Goal: Information Seeking & Learning: Learn about a topic

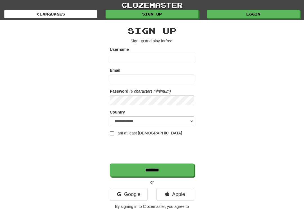
click at [255, 14] on link "Login" at bounding box center [253, 14] width 93 height 8
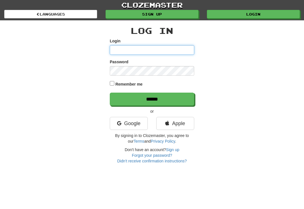
type input "**********"
click at [152, 98] on input "******" at bounding box center [152, 98] width 85 height 13
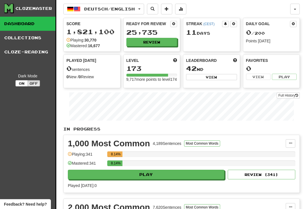
click at [151, 39] on button "Review" at bounding box center [152, 42] width 51 height 8
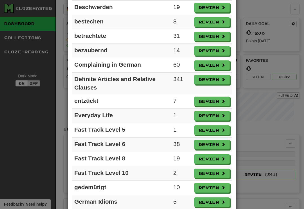
scroll to position [238, 0]
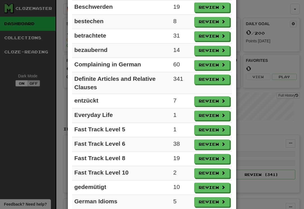
click at [207, 145] on button "Review" at bounding box center [212, 144] width 36 height 10
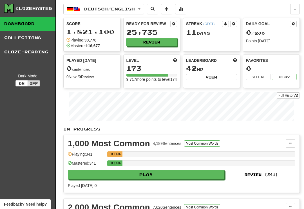
select select "**"
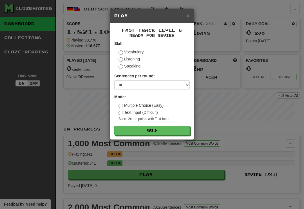
click at [173, 127] on button "Go" at bounding box center [152, 130] width 76 height 10
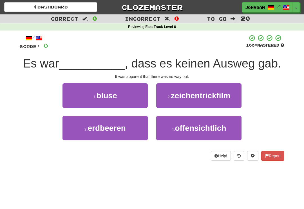
click at [199, 128] on span "offensichtlich" at bounding box center [200, 127] width 51 height 9
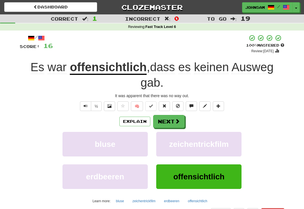
click at [180, 119] on button "Next" at bounding box center [169, 121] width 32 height 13
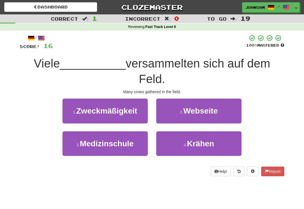
click at [193, 142] on span "Krähen" at bounding box center [200, 143] width 27 height 9
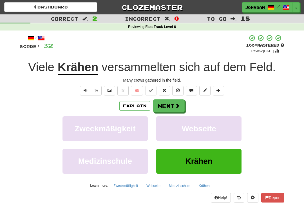
click at [179, 106] on span at bounding box center [177, 105] width 5 height 5
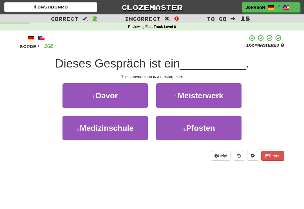
click at [208, 95] on span "Meisterwerk" at bounding box center [201, 95] width 46 height 9
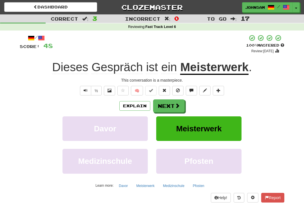
click at [179, 105] on span at bounding box center [177, 105] width 5 height 5
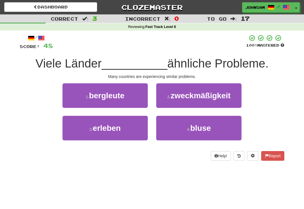
click at [133, 131] on button "3 . erleben" at bounding box center [105, 128] width 85 height 25
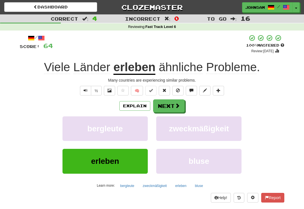
click at [176, 106] on span at bounding box center [177, 105] width 5 height 5
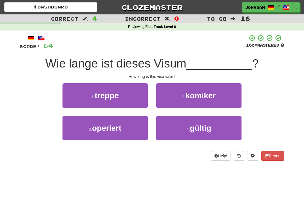
click at [191, 128] on span "gültig" at bounding box center [200, 127] width 21 height 9
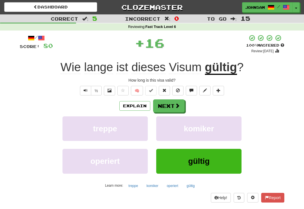
click at [178, 105] on span at bounding box center [177, 105] width 5 height 5
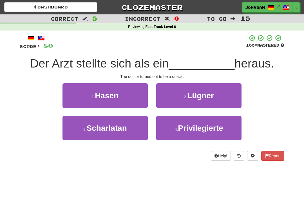
click at [129, 131] on button "3 . Scharlatan" at bounding box center [105, 128] width 85 height 25
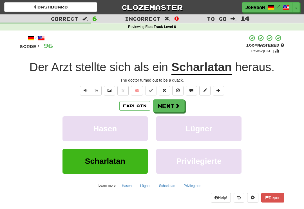
click at [178, 105] on span at bounding box center [177, 105] width 5 height 5
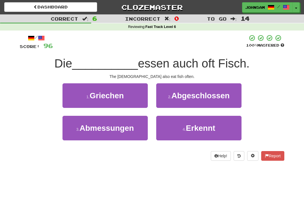
click at [126, 101] on button "1 . Griechen" at bounding box center [105, 95] width 85 height 25
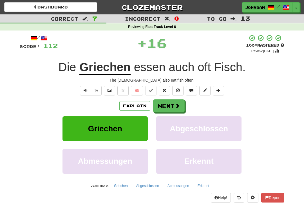
click at [179, 104] on span at bounding box center [177, 105] width 5 height 5
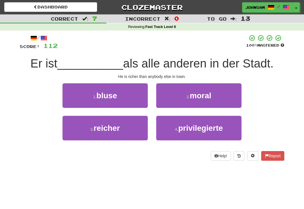
click at [135, 131] on button "3 . reicher" at bounding box center [105, 128] width 85 height 25
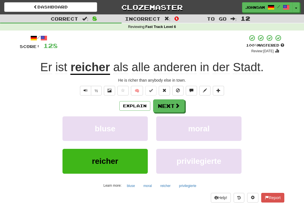
click at [178, 105] on span at bounding box center [177, 105] width 5 height 5
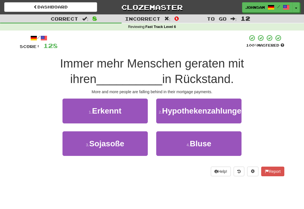
click at [194, 115] on span "Hypothekenzahlungen" at bounding box center [204, 110] width 84 height 9
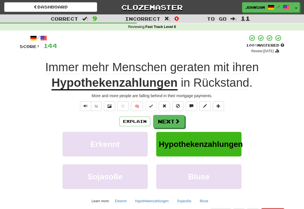
click at [84, 106] on span "Text-to-speech controls" at bounding box center [86, 106] width 4 height 4
click at [178, 119] on span at bounding box center [177, 120] width 5 height 5
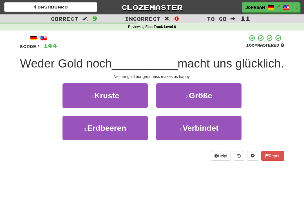
click at [201, 100] on span "Größe" at bounding box center [200, 95] width 23 height 9
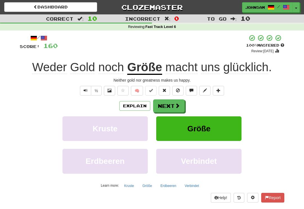
click at [173, 103] on button "Next" at bounding box center [169, 105] width 32 height 13
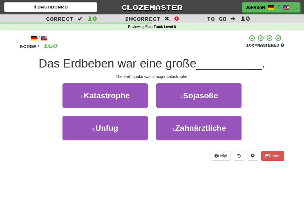
click at [134, 96] on button "1 . Katastrophe" at bounding box center [105, 95] width 85 height 25
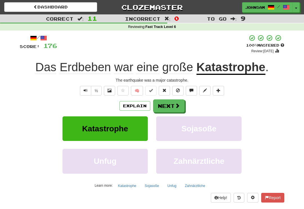
click at [176, 105] on span at bounding box center [177, 105] width 5 height 5
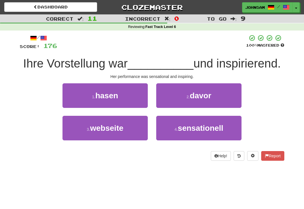
click at [178, 130] on small "4 ." at bounding box center [176, 129] width 3 height 5
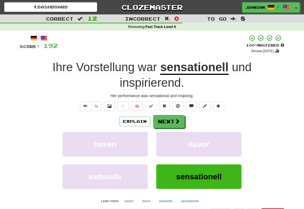
click at [177, 119] on span at bounding box center [177, 120] width 5 height 5
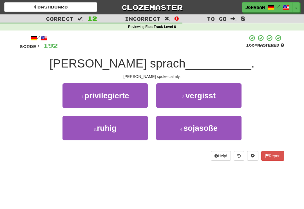
click at [133, 132] on button "3 . ruhig" at bounding box center [105, 128] width 85 height 25
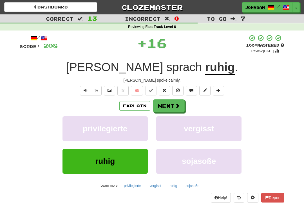
click at [177, 105] on span at bounding box center [177, 105] width 5 height 5
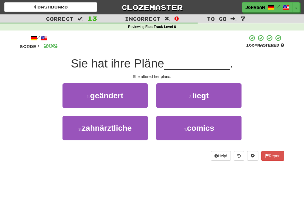
click at [127, 101] on button "1 . geändert" at bounding box center [105, 95] width 85 height 25
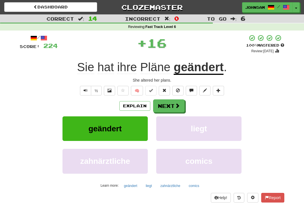
click at [176, 104] on span at bounding box center [177, 105] width 5 height 5
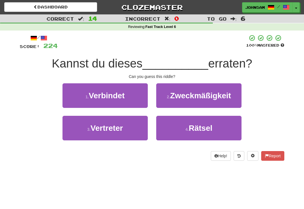
click at [174, 132] on button "4 . Rätsel" at bounding box center [198, 128] width 85 height 25
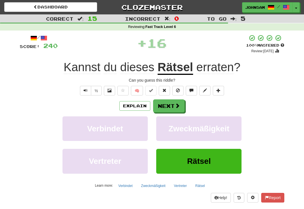
click at [177, 106] on span at bounding box center [177, 105] width 5 height 5
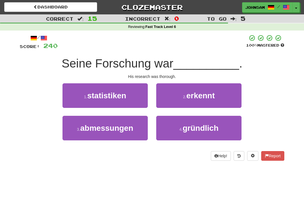
click at [182, 129] on small "4 ." at bounding box center [181, 129] width 3 height 5
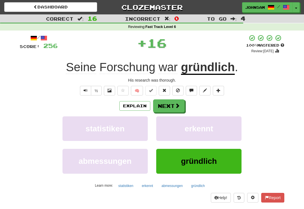
click at [172, 103] on button "Next" at bounding box center [169, 105] width 32 height 13
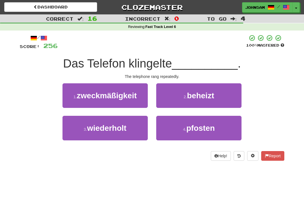
click at [128, 130] on button "3 . wiederholt" at bounding box center [105, 128] width 85 height 25
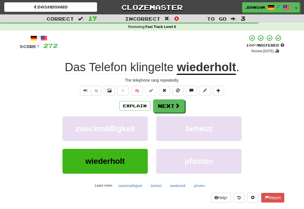
click at [176, 104] on span at bounding box center [177, 105] width 5 height 5
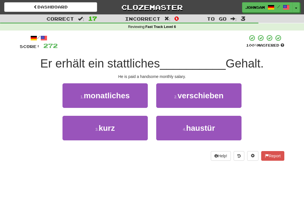
click at [131, 98] on button "1 . monatliches" at bounding box center [105, 95] width 85 height 25
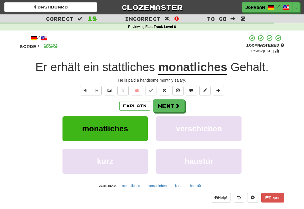
click at [173, 104] on button "Next" at bounding box center [169, 105] width 32 height 13
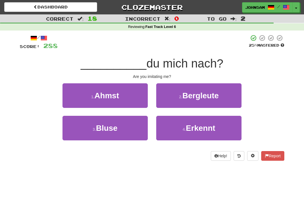
click at [127, 99] on button "1 . Ahmst" at bounding box center [105, 95] width 85 height 25
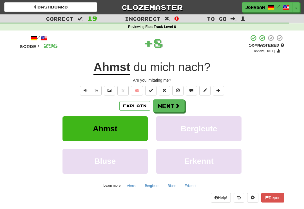
click at [171, 106] on button "Next" at bounding box center [169, 105] width 32 height 13
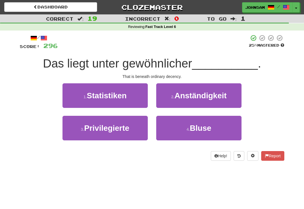
click at [192, 96] on span "Anständigkeit" at bounding box center [201, 95] width 52 height 9
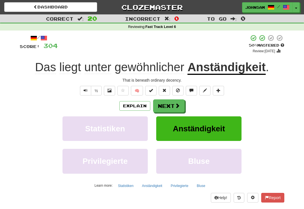
click at [174, 103] on button "Next" at bounding box center [169, 105] width 32 height 13
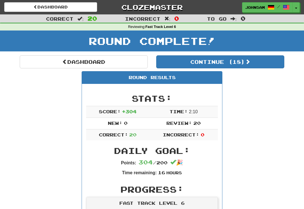
click at [231, 63] on button "Continue ( 18 )" at bounding box center [220, 61] width 128 height 13
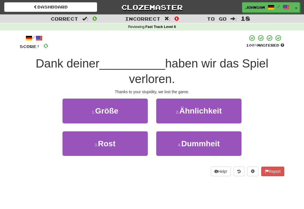
click at [205, 142] on span "Dummheit" at bounding box center [201, 143] width 39 height 9
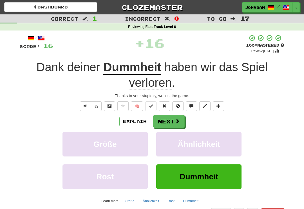
click at [175, 119] on span at bounding box center [177, 120] width 5 height 5
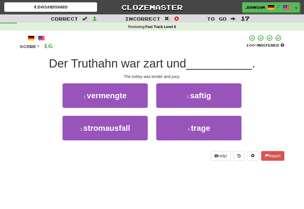
click at [201, 96] on span "saftig" at bounding box center [200, 95] width 21 height 9
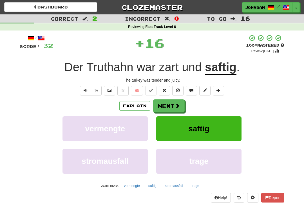
click at [173, 108] on button "Next" at bounding box center [169, 105] width 32 height 13
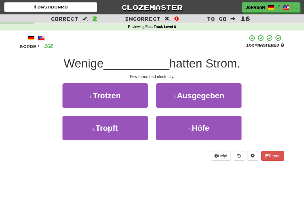
click at [187, 129] on button "4 . Höfe" at bounding box center [198, 128] width 85 height 25
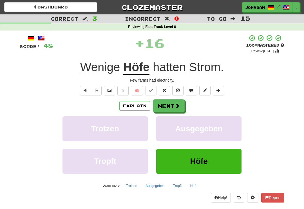
click at [174, 105] on button "Next" at bounding box center [169, 105] width 32 height 13
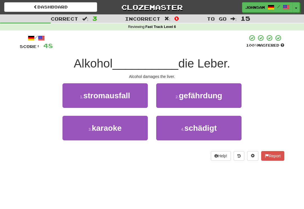
click at [188, 130] on span "schädigt" at bounding box center [201, 127] width 32 height 9
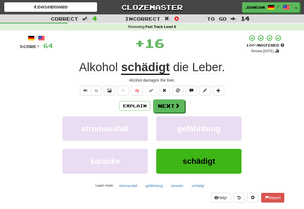
click at [176, 104] on span at bounding box center [177, 105] width 5 height 5
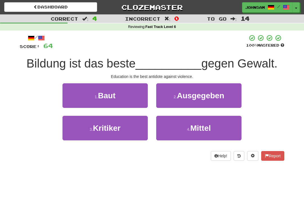
click at [189, 132] on button "4 . Mittel" at bounding box center [198, 128] width 85 height 25
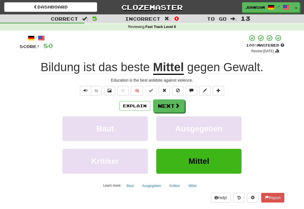
click at [175, 103] on span at bounding box center [177, 105] width 5 height 5
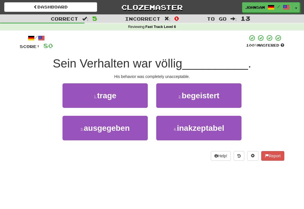
click at [185, 130] on span "inakzeptabel" at bounding box center [200, 127] width 47 height 9
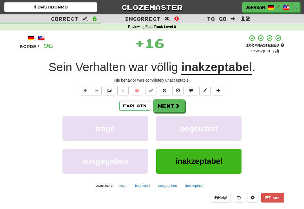
click at [175, 104] on span at bounding box center [177, 105] width 5 height 5
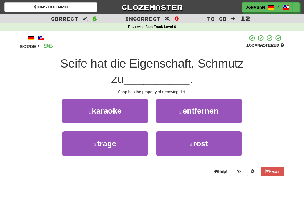
click at [200, 113] on span "entfernen" at bounding box center [201, 110] width 36 height 9
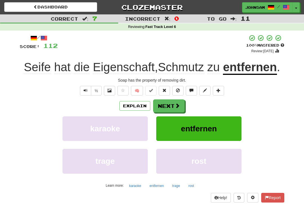
click at [177, 106] on span at bounding box center [177, 105] width 5 height 5
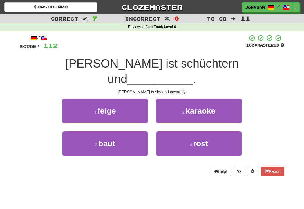
click at [130, 99] on button "1 . feige" at bounding box center [105, 110] width 85 height 25
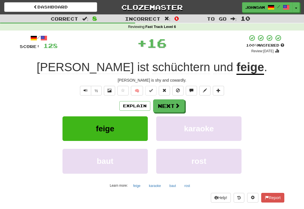
click at [176, 106] on span at bounding box center [177, 105] width 5 height 5
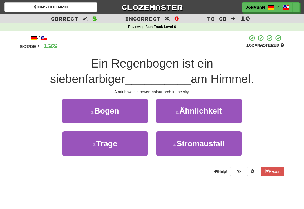
click at [127, 113] on button "1 . Bogen" at bounding box center [105, 110] width 85 height 25
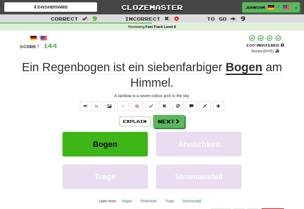
click at [180, 120] on button "Next" at bounding box center [169, 121] width 32 height 13
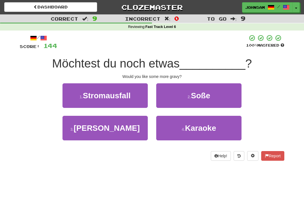
click at [201, 100] on button "2 . Soße" at bounding box center [198, 95] width 85 height 25
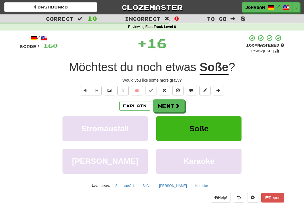
click at [178, 107] on span at bounding box center [177, 105] width 5 height 5
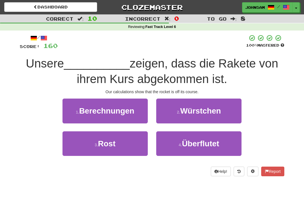
click at [131, 115] on button "1 . Berechnungen" at bounding box center [105, 110] width 85 height 25
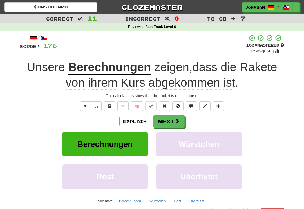
click at [179, 118] on span at bounding box center [177, 120] width 5 height 5
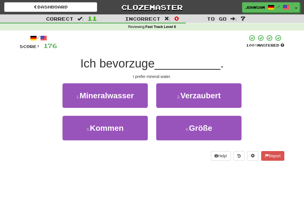
click at [135, 99] on button "1 . Mineralwasser" at bounding box center [105, 95] width 85 height 25
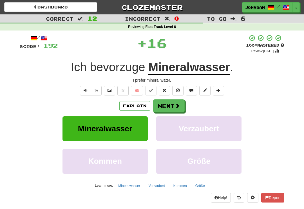
click at [176, 104] on span at bounding box center [177, 105] width 5 height 5
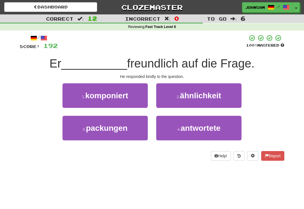
click at [186, 131] on span "antwortete" at bounding box center [201, 127] width 40 height 9
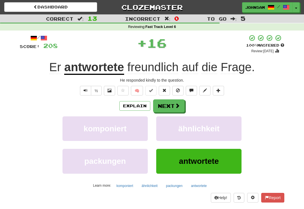
click at [175, 105] on span at bounding box center [177, 105] width 5 height 5
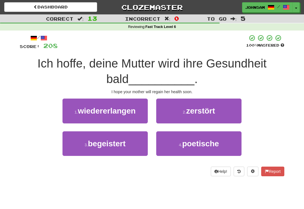
click at [133, 110] on span "wiedererlangen" at bounding box center [107, 110] width 58 height 9
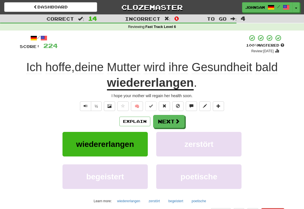
click at [179, 117] on button "Next" at bounding box center [169, 121] width 32 height 13
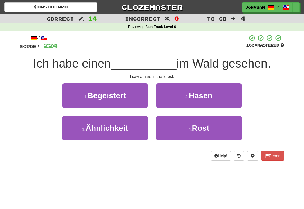
click at [203, 103] on button "2 . Hasen" at bounding box center [198, 95] width 85 height 25
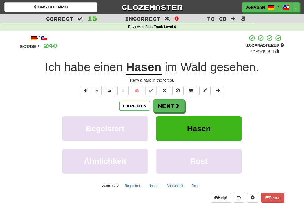
click at [178, 105] on span at bounding box center [177, 105] width 5 height 5
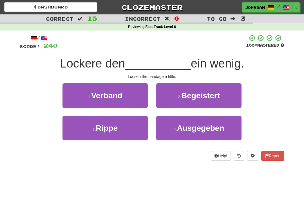
click at [127, 97] on button "1 . Verband" at bounding box center [105, 95] width 85 height 25
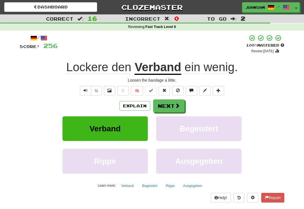
click at [176, 104] on span at bounding box center [177, 105] width 5 height 5
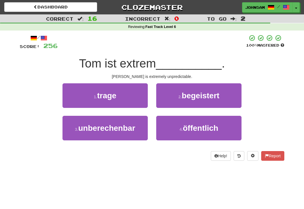
click at [119, 131] on span "unberechenbar" at bounding box center [106, 127] width 57 height 9
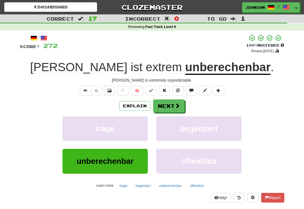
click at [172, 105] on button "Next" at bounding box center [169, 105] width 32 height 13
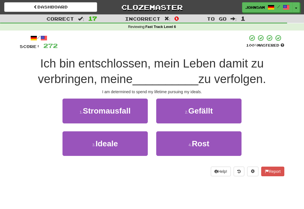
click at [126, 143] on button "3 . Ideale" at bounding box center [105, 143] width 85 height 25
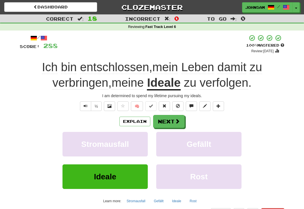
click at [171, 119] on button "Next" at bounding box center [169, 121] width 32 height 13
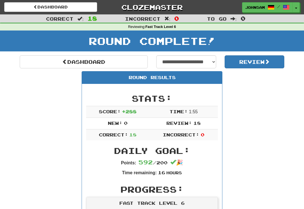
click at [76, 61] on link "Dashboard" at bounding box center [84, 61] width 128 height 13
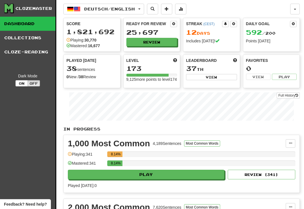
click at [160, 41] on button "Review" at bounding box center [152, 42] width 51 height 8
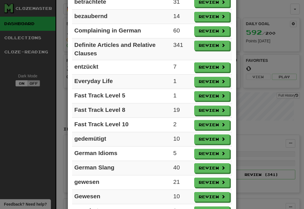
scroll to position [272, 0]
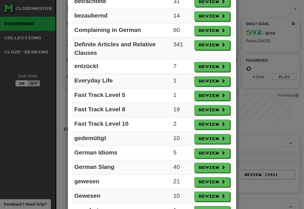
click at [213, 110] on button "Review" at bounding box center [212, 110] width 36 height 10
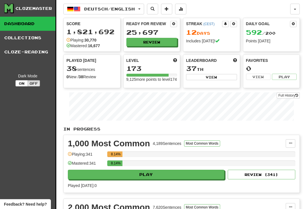
select select "**"
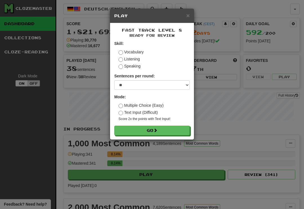
click at [165, 131] on button "Go" at bounding box center [152, 130] width 76 height 10
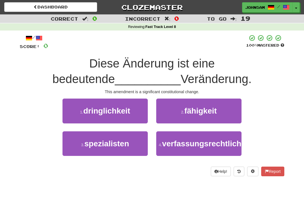
click at [187, 148] on span "verfassungsrechtliche" at bounding box center [204, 143] width 84 height 9
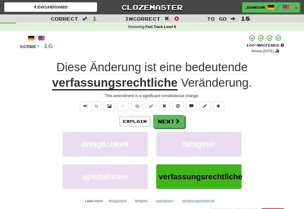
click at [84, 104] on span "Text-to-speech controls" at bounding box center [86, 106] width 4 height 4
click at [173, 121] on button "Next" at bounding box center [169, 121] width 32 height 13
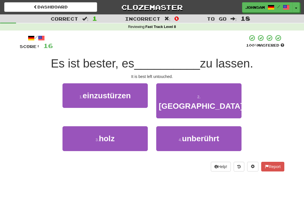
click at [176, 133] on button "4 . unberührt" at bounding box center [198, 138] width 85 height 25
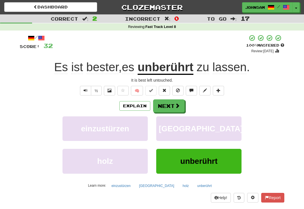
click at [171, 105] on button "Next" at bounding box center [169, 105] width 32 height 13
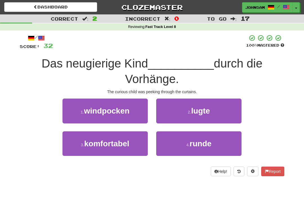
click at [201, 114] on span "lugte" at bounding box center [200, 110] width 19 height 9
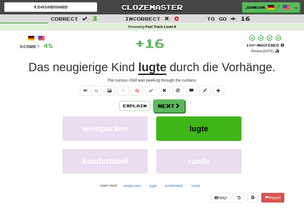
click at [153, 68] on u "lugte" at bounding box center [152, 67] width 28 height 14
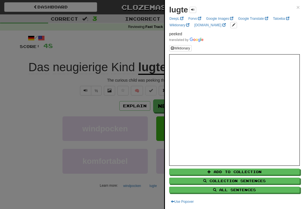
click at [86, 106] on div at bounding box center [152, 104] width 304 height 209
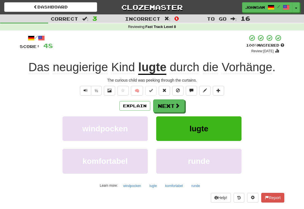
click at [173, 108] on button "Next" at bounding box center [169, 105] width 32 height 13
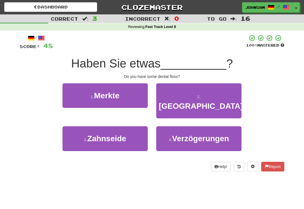
click at [126, 134] on span "Zahnseide" at bounding box center [106, 138] width 39 height 9
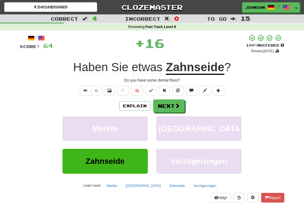
click at [172, 105] on button "Next" at bounding box center [169, 105] width 32 height 13
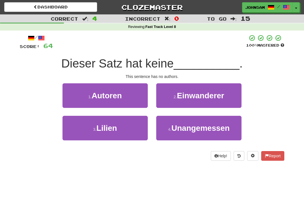
click at [129, 96] on button "1 . Autoren" at bounding box center [105, 95] width 85 height 25
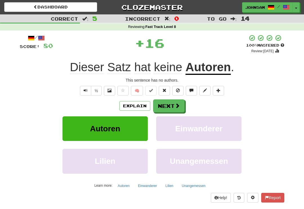
click at [169, 106] on button "Next" at bounding box center [169, 105] width 32 height 13
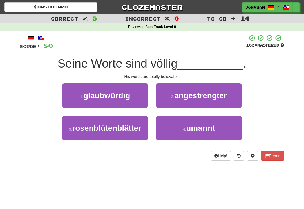
click at [129, 97] on span "glaubwürdig" at bounding box center [106, 95] width 47 height 9
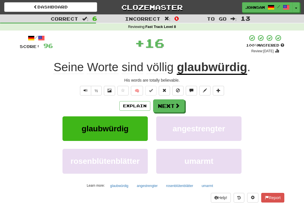
click at [168, 107] on button "Next" at bounding box center [169, 105] width 32 height 13
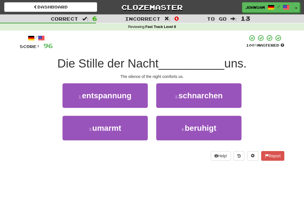
click at [176, 131] on button "4 . beruhigt" at bounding box center [198, 128] width 85 height 25
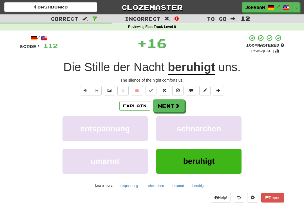
click at [173, 106] on button "Next" at bounding box center [169, 105] width 32 height 13
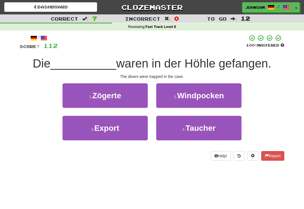
click at [182, 132] on button "4 . Taucher" at bounding box center [198, 128] width 85 height 25
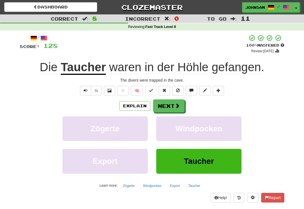
click at [172, 106] on button "Next" at bounding box center [169, 105] width 32 height 13
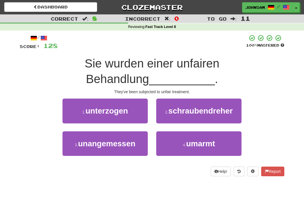
click at [130, 145] on span "unangemessen" at bounding box center [106, 143] width 57 height 9
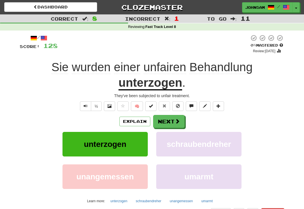
click at [175, 124] on button "Next" at bounding box center [169, 121] width 32 height 13
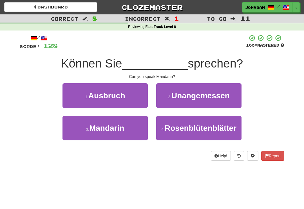
click at [125, 133] on button "3 . Mandarin" at bounding box center [105, 128] width 85 height 25
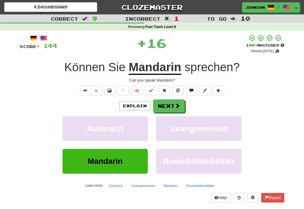
click at [174, 105] on button "Next" at bounding box center [169, 105] width 32 height 13
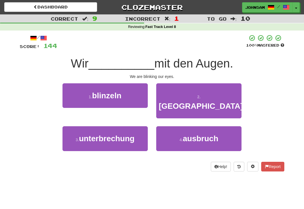
click at [130, 98] on button "1 . blinzeln" at bounding box center [105, 95] width 85 height 25
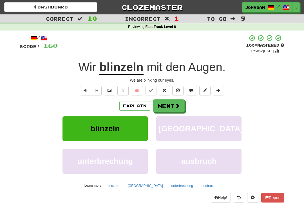
click at [171, 106] on button "Next" at bounding box center [169, 105] width 32 height 13
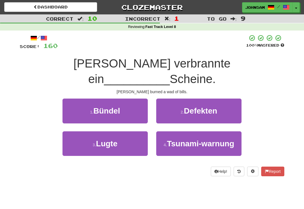
click at [132, 99] on button "1 . Bündel" at bounding box center [105, 110] width 85 height 25
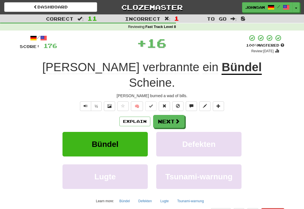
click at [171, 115] on button "Next" at bounding box center [169, 121] width 32 height 13
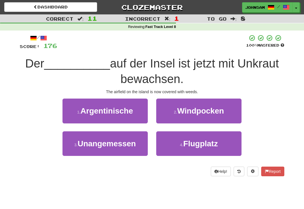
click at [173, 141] on button "4 . Flugplatz" at bounding box center [198, 143] width 85 height 25
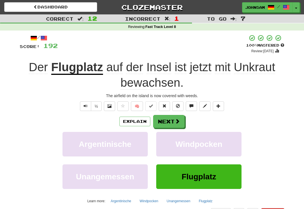
click at [171, 121] on button "Next" at bounding box center [169, 121] width 32 height 13
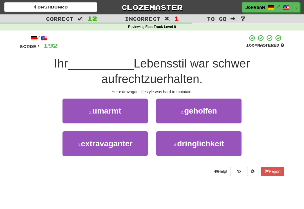
click at [128, 144] on span "extravaganter" at bounding box center [107, 143] width 52 height 9
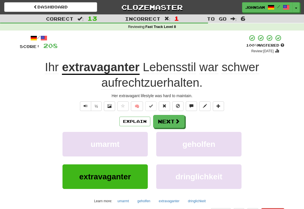
click at [171, 120] on button "Next" at bounding box center [169, 121] width 32 height 13
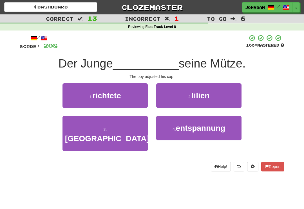
click at [129, 105] on button "1 . richtete" at bounding box center [105, 95] width 85 height 25
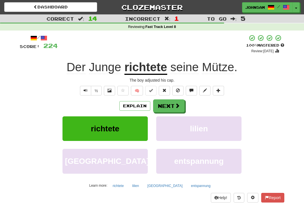
click at [174, 105] on button "Next" at bounding box center [169, 105] width 32 height 13
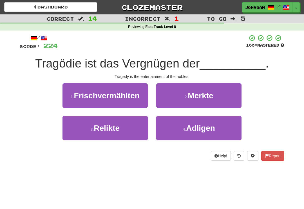
click at [178, 129] on button "4 . Adligen" at bounding box center [198, 128] width 85 height 25
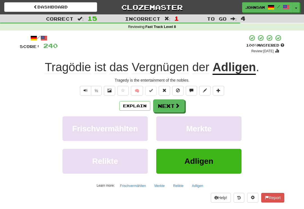
click at [172, 105] on button "Next" at bounding box center [169, 105] width 32 height 13
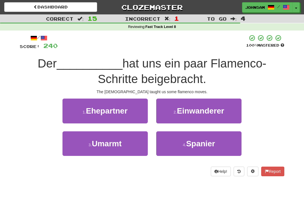
click at [183, 142] on small "4 ." at bounding box center [184, 144] width 3 height 5
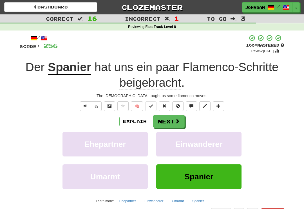
click at [171, 120] on button "Next" at bounding box center [169, 121] width 32 height 13
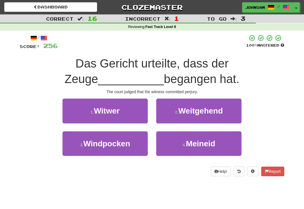
click at [189, 143] on span "Meineid" at bounding box center [200, 143] width 29 height 9
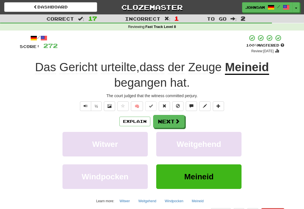
click at [85, 105] on span "Text-to-speech controls" at bounding box center [86, 106] width 4 height 4
click at [170, 121] on button "Next" at bounding box center [169, 121] width 32 height 13
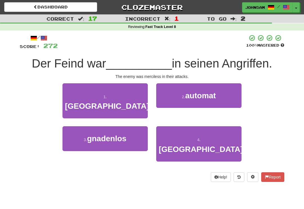
click at [125, 134] on span "gnadenlos" at bounding box center [106, 138] width 39 height 9
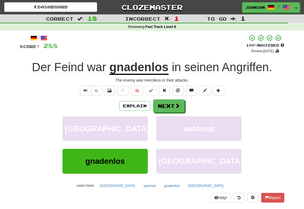
click at [174, 104] on button "Next" at bounding box center [169, 105] width 32 height 13
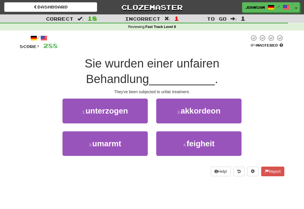
click at [133, 113] on button "1 . unterzogen" at bounding box center [105, 110] width 85 height 25
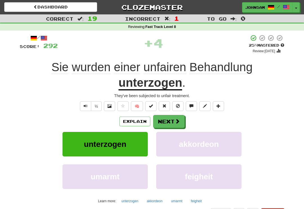
click at [173, 120] on button "Next" at bounding box center [169, 121] width 32 height 13
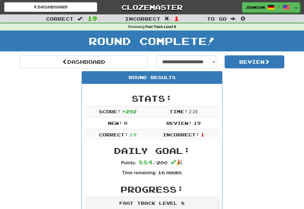
click at [79, 62] on link "Dashboard" at bounding box center [84, 61] width 128 height 13
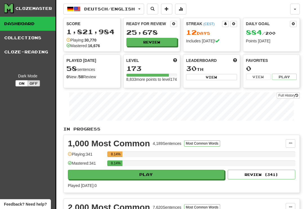
click at [160, 43] on button "Review" at bounding box center [152, 42] width 51 height 8
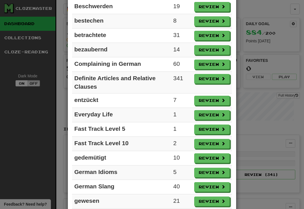
scroll to position [238, 0]
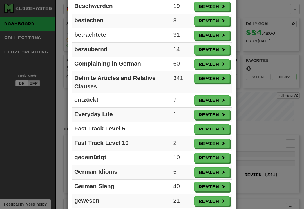
click at [212, 144] on button "Review" at bounding box center [212, 143] width 36 height 10
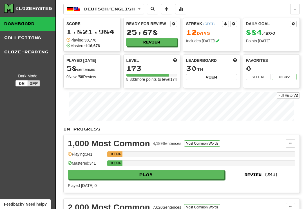
select select "**"
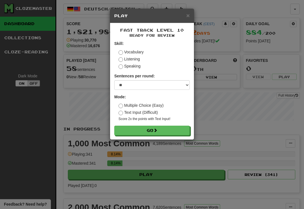
click at [177, 127] on button "Go" at bounding box center [152, 130] width 76 height 10
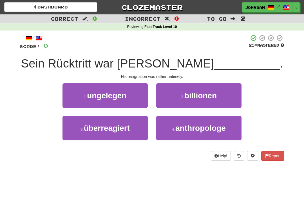
click at [136, 102] on button "1 . ungelegen" at bounding box center [105, 95] width 85 height 25
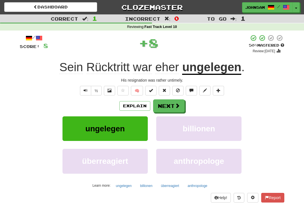
click at [174, 105] on button "Next" at bounding box center [169, 105] width 32 height 13
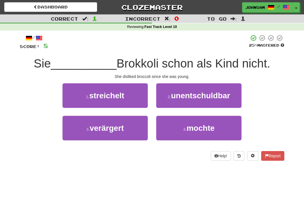
click at [186, 129] on small "4 ." at bounding box center [184, 129] width 3 height 5
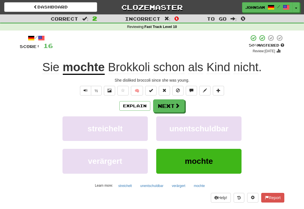
click at [175, 104] on span at bounding box center [177, 105] width 5 height 5
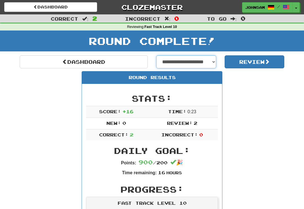
click at [211, 61] on select "**********" at bounding box center [186, 61] width 60 height 13
select select "**********"
click at [260, 63] on button "Review" at bounding box center [255, 61] width 60 height 13
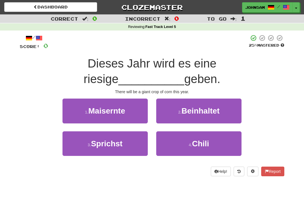
click at [136, 113] on button "1 . Maisernte" at bounding box center [105, 110] width 85 height 25
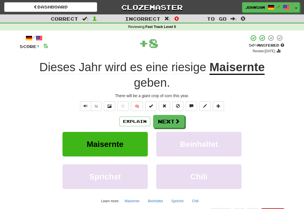
click at [172, 119] on button "Next" at bounding box center [169, 121] width 32 height 13
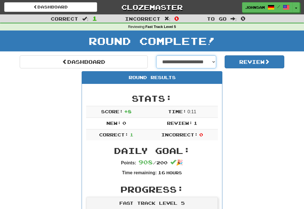
click at [216, 61] on select "**********" at bounding box center [186, 61] width 60 height 13
select select "**********"
click at [256, 67] on button "Review" at bounding box center [255, 61] width 60 height 13
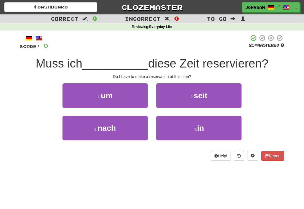
click at [207, 126] on button "4 . in" at bounding box center [198, 128] width 85 height 25
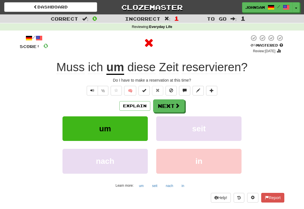
click at [176, 106] on span at bounding box center [177, 105] width 5 height 5
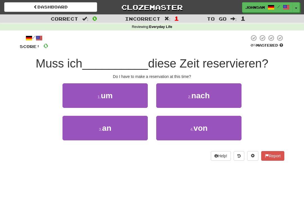
click at [132, 97] on button "1 . um" at bounding box center [105, 95] width 85 height 25
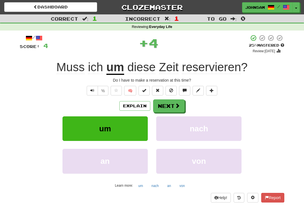
click at [95, 88] on button "Text-to-speech controls" at bounding box center [92, 91] width 11 height 10
click at [93, 92] on button "Text-to-speech controls" at bounding box center [92, 91] width 11 height 10
click at [95, 89] on button "Text-to-speech controls" at bounding box center [92, 91] width 11 height 10
click at [173, 105] on button "Next" at bounding box center [169, 105] width 32 height 13
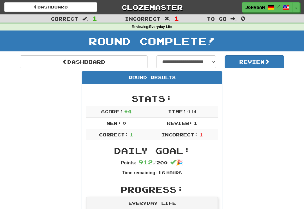
click at [68, 59] on link "Dashboard" at bounding box center [84, 61] width 128 height 13
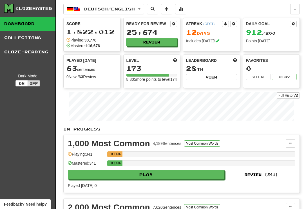
click at [154, 41] on button "Review" at bounding box center [152, 42] width 51 height 8
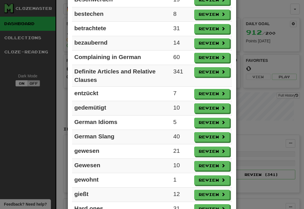
scroll to position [245, 0]
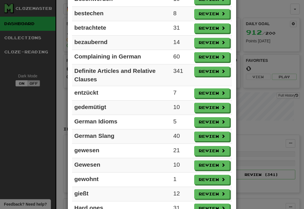
click at [213, 122] on button "Review" at bounding box center [212, 122] width 36 height 10
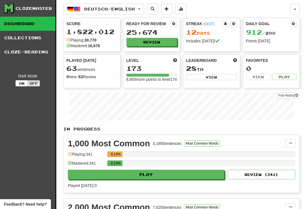
select select "**"
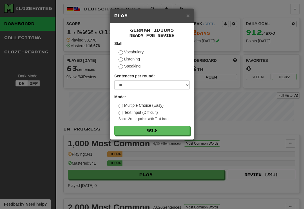
click at [176, 127] on button "Go" at bounding box center [152, 130] width 76 height 10
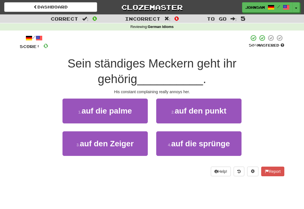
click at [112, 114] on span "auf die palme" at bounding box center [107, 110] width 50 height 9
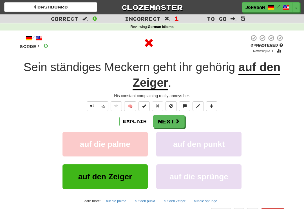
click at [156, 83] on u "auf den Zeiger" at bounding box center [207, 75] width 148 height 30
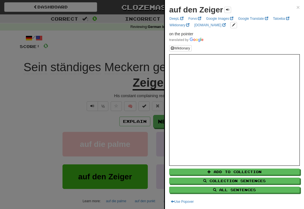
click at [77, 122] on div at bounding box center [152, 104] width 304 height 209
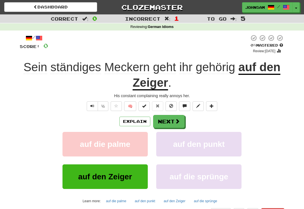
click at [94, 107] on span "Text-to-speech controls" at bounding box center [92, 106] width 4 height 4
click at [91, 106] on span "Text-to-speech controls" at bounding box center [92, 106] width 4 height 4
click at [174, 119] on button "Next" at bounding box center [169, 121] width 32 height 13
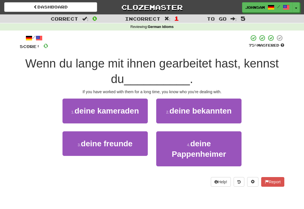
click at [194, 149] on span "deine Pappenheimer" at bounding box center [199, 148] width 54 height 19
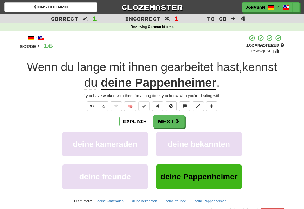
click at [193, 83] on u "deine Pappenheimer" at bounding box center [159, 83] width 116 height 14
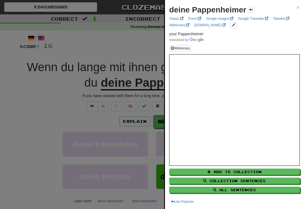
click at [107, 119] on div at bounding box center [152, 104] width 304 height 209
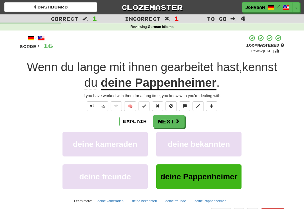
click at [91, 106] on span "Text-to-speech controls" at bounding box center [92, 106] width 4 height 4
click at [94, 105] on button "Text-to-speech controls" at bounding box center [92, 106] width 11 height 10
click at [172, 118] on button "Next" at bounding box center [169, 121] width 32 height 13
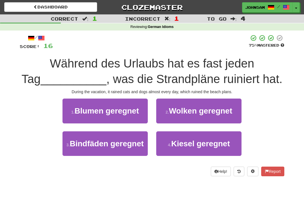
click at [115, 146] on span "Bindfäden geregnet" at bounding box center [107, 143] width 74 height 9
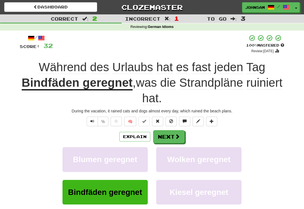
click at [169, 133] on button "Next" at bounding box center [169, 136] width 32 height 13
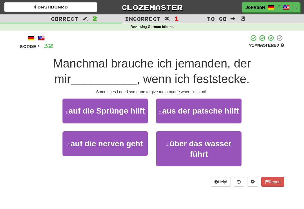
click at [130, 112] on span "auf die Sprünge hilft" at bounding box center [107, 110] width 76 height 9
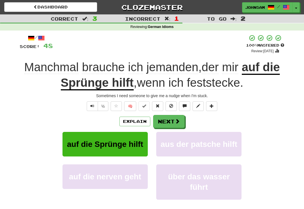
click at [92, 106] on span "Text-to-speech controls" at bounding box center [92, 106] width 4 height 4
click at [174, 120] on button "Next" at bounding box center [169, 121] width 32 height 13
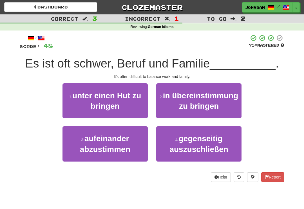
click at [122, 109] on button "1 . unter einen Hut zu bringen" at bounding box center [105, 100] width 85 height 35
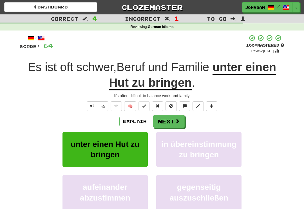
click at [172, 119] on button "Next" at bounding box center [169, 121] width 32 height 13
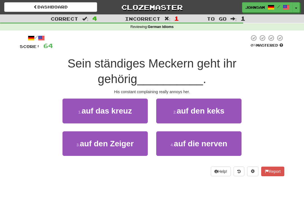
click at [117, 147] on button "3 . auf den Zeiger" at bounding box center [105, 143] width 85 height 25
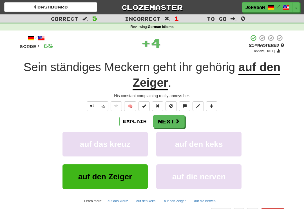
click at [172, 118] on button "Next" at bounding box center [169, 121] width 32 height 13
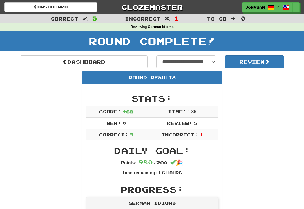
click at [68, 63] on link "Dashboard" at bounding box center [84, 61] width 128 height 13
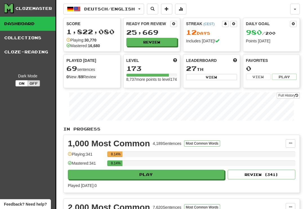
click at [155, 42] on button "Review" at bounding box center [152, 42] width 51 height 8
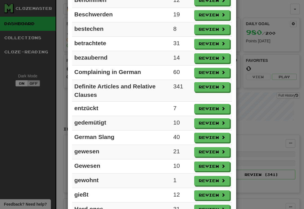
scroll to position [231, 0]
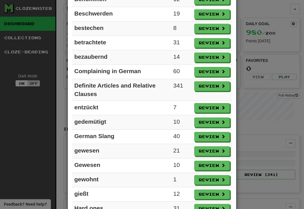
click at [209, 137] on button "Review" at bounding box center [212, 137] width 36 height 10
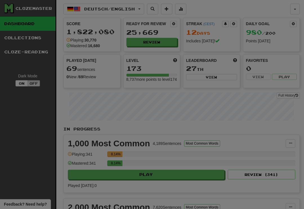
select select "**"
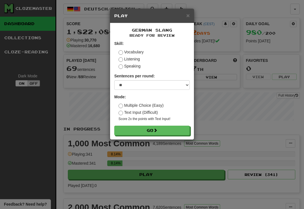
click at [165, 128] on button "Go" at bounding box center [152, 130] width 76 height 10
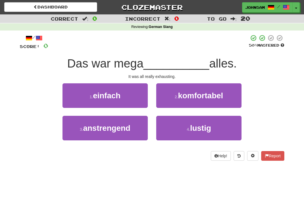
click at [134, 132] on button "3 . anstrengend" at bounding box center [105, 128] width 85 height 25
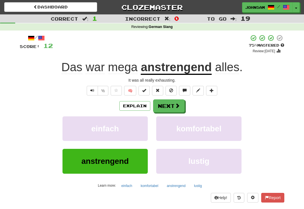
click at [179, 103] on span at bounding box center [177, 105] width 5 height 5
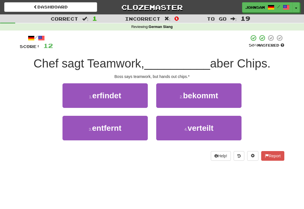
click at [188, 129] on span "verteilt" at bounding box center [201, 127] width 26 height 9
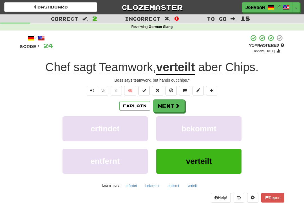
click at [176, 104] on span at bounding box center [177, 105] width 5 height 5
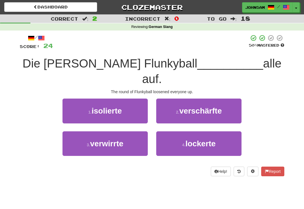
click at [194, 139] on span "lockerte" at bounding box center [201, 143] width 30 height 9
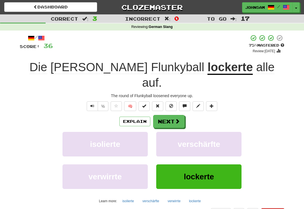
click at [179, 118] on span at bounding box center [177, 120] width 5 height 5
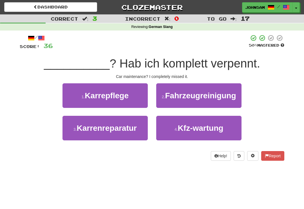
click at [139, 126] on button "3 . Karrenreparatur" at bounding box center [105, 128] width 85 height 25
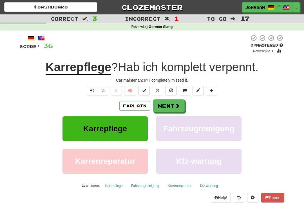
click at [93, 90] on span "Text-to-speech controls" at bounding box center [92, 90] width 4 height 4
click at [96, 89] on button "Text-to-speech controls" at bounding box center [92, 91] width 11 height 10
click at [176, 107] on span at bounding box center [177, 105] width 5 height 5
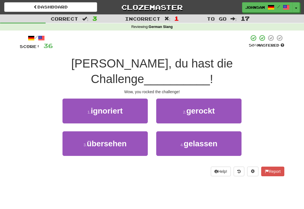
click at [207, 106] on span "gerockt" at bounding box center [201, 110] width 28 height 9
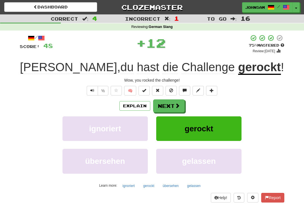
click at [178, 104] on span at bounding box center [177, 105] width 5 height 5
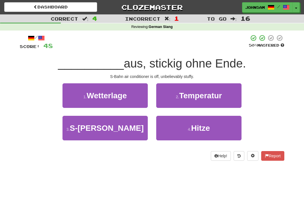
click at [132, 132] on span "S-Bahn-Klima" at bounding box center [107, 127] width 74 height 9
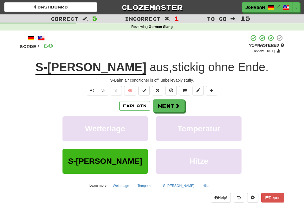
click at [176, 103] on span at bounding box center [177, 105] width 5 height 5
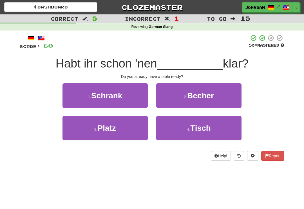
click at [193, 127] on span "Tisch" at bounding box center [201, 127] width 21 height 9
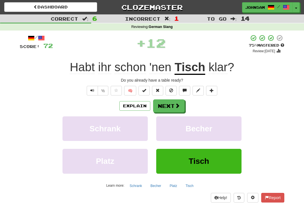
click at [177, 104] on span at bounding box center [177, 105] width 5 height 5
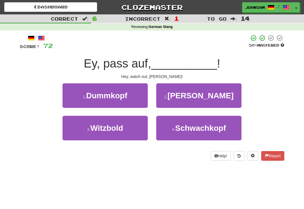
click at [185, 128] on span "Schwachkopf" at bounding box center [200, 127] width 51 height 9
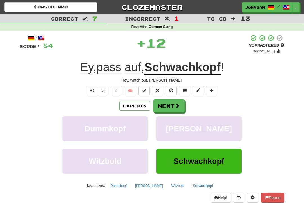
click at [178, 105] on span at bounding box center [177, 105] width 5 height 5
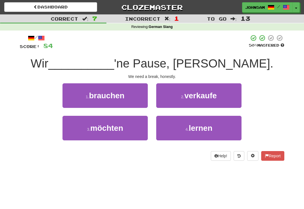
click at [127, 98] on button "1 . brauchen" at bounding box center [105, 95] width 85 height 25
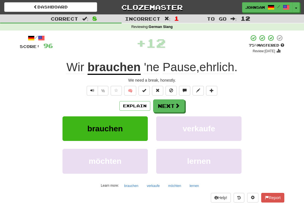
click at [172, 105] on button "Next" at bounding box center [169, 105] width 32 height 13
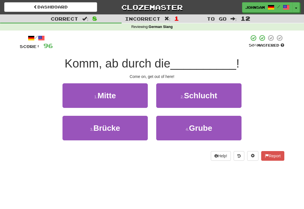
click at [206, 97] on span "Schlucht" at bounding box center [200, 95] width 33 height 9
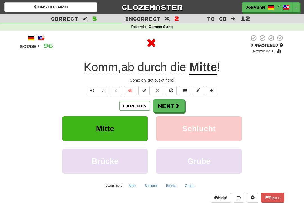
click at [175, 104] on span at bounding box center [177, 105] width 5 height 5
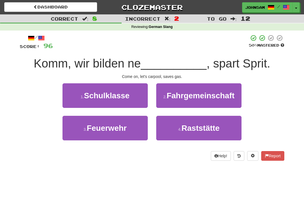
click at [200, 96] on span "Fahrgemeinschaft" at bounding box center [201, 95] width 68 height 9
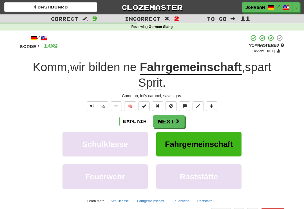
click at [173, 119] on button "Next" at bounding box center [169, 121] width 32 height 13
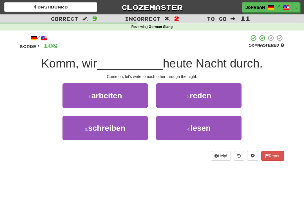
click at [132, 134] on button "3 . schreiben" at bounding box center [105, 128] width 85 height 25
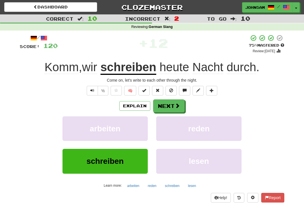
click at [178, 107] on span at bounding box center [177, 105] width 5 height 5
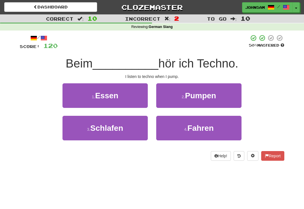
click at [200, 100] on button "2 . Pumpen" at bounding box center [198, 95] width 85 height 25
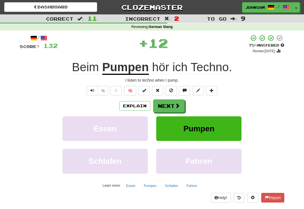
click at [176, 104] on span at bounding box center [177, 105] width 5 height 5
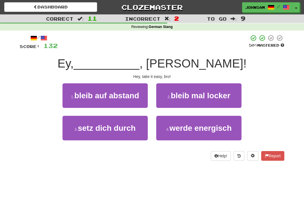
click at [202, 98] on span "bleib mal locker" at bounding box center [201, 95] width 60 height 9
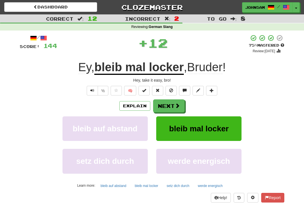
click at [175, 105] on span at bounding box center [177, 105] width 5 height 5
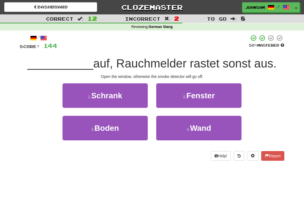
click at [203, 96] on span "Fenster" at bounding box center [201, 95] width 28 height 9
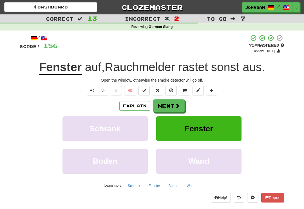
click at [176, 105] on span at bounding box center [177, 105] width 5 height 5
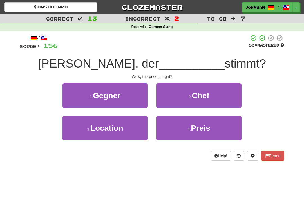
click at [186, 130] on button "4 . Preis" at bounding box center [198, 128] width 85 height 25
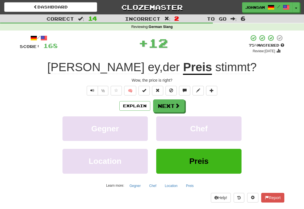
click at [174, 106] on button "Next" at bounding box center [169, 105] width 32 height 13
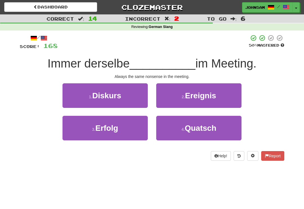
click at [180, 133] on button "4 . Quatsch" at bounding box center [198, 128] width 85 height 25
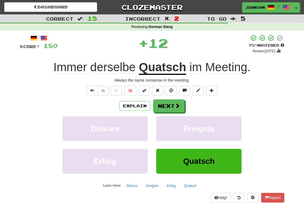
click at [177, 109] on button "Next" at bounding box center [169, 105] width 32 height 13
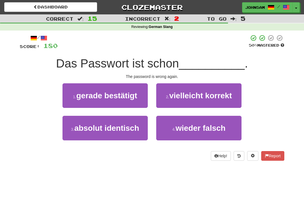
click at [184, 130] on span "wieder falsch" at bounding box center [201, 127] width 50 height 9
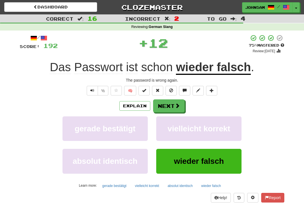
click at [176, 106] on span at bounding box center [177, 105] width 5 height 5
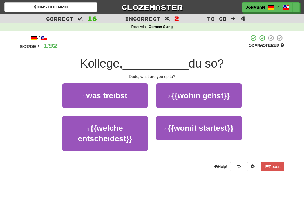
click at [132, 99] on button "1 . was treibst" at bounding box center [105, 95] width 85 height 25
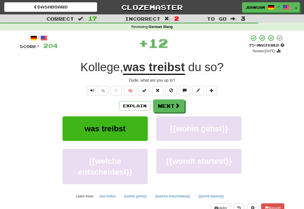
click at [173, 107] on button "Next" at bounding box center [169, 105] width 32 height 13
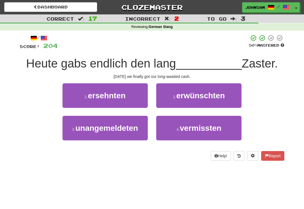
click at [204, 98] on span "erwünschten" at bounding box center [200, 95] width 49 height 9
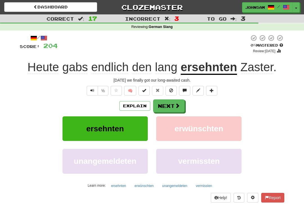
click at [176, 104] on span at bounding box center [177, 105] width 5 height 5
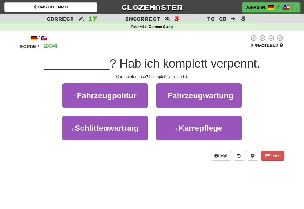
click at [180, 128] on span "Karrepflege" at bounding box center [201, 127] width 44 height 9
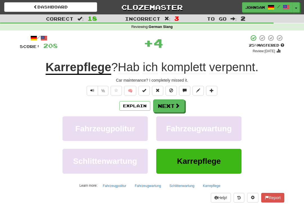
click at [93, 91] on span "Text-to-speech controls" at bounding box center [92, 90] width 4 height 4
click at [92, 90] on span "Text-to-speech controls" at bounding box center [92, 90] width 4 height 4
click at [176, 106] on span at bounding box center [177, 105] width 5 height 5
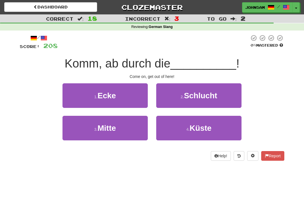
click at [123, 128] on button "3 . Mitte" at bounding box center [105, 128] width 85 height 25
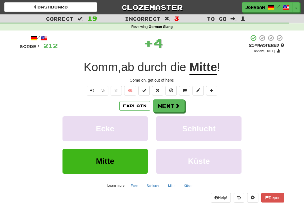
click at [89, 86] on button "Text-to-speech controls" at bounding box center [92, 91] width 11 height 10
click at [174, 105] on button "Next" at bounding box center [169, 105] width 32 height 13
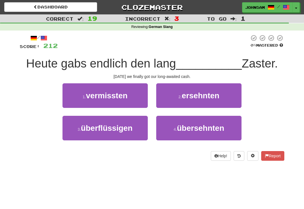
click at [185, 97] on span "ersehnten" at bounding box center [201, 95] width 38 height 9
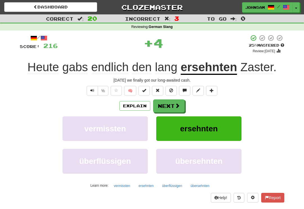
click at [91, 90] on span "Text-to-speech controls" at bounding box center [92, 90] width 4 height 4
click at [51, 6] on link "Dashboard" at bounding box center [50, 7] width 93 height 10
